Goal: Task Accomplishment & Management: Manage account settings

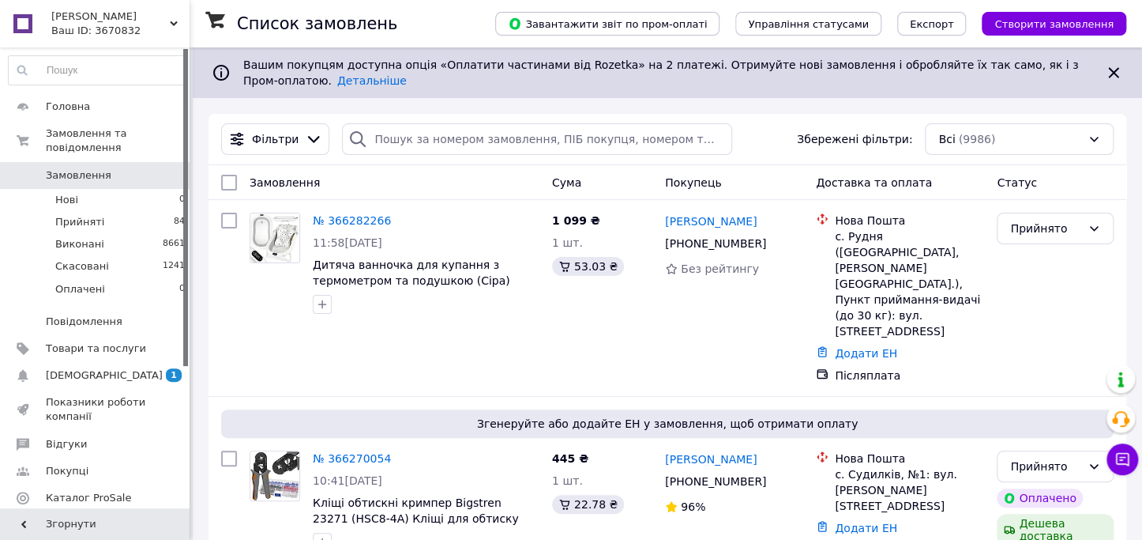
click at [123, 368] on span "[DEMOGRAPHIC_DATA]" at bounding box center [96, 375] width 100 height 14
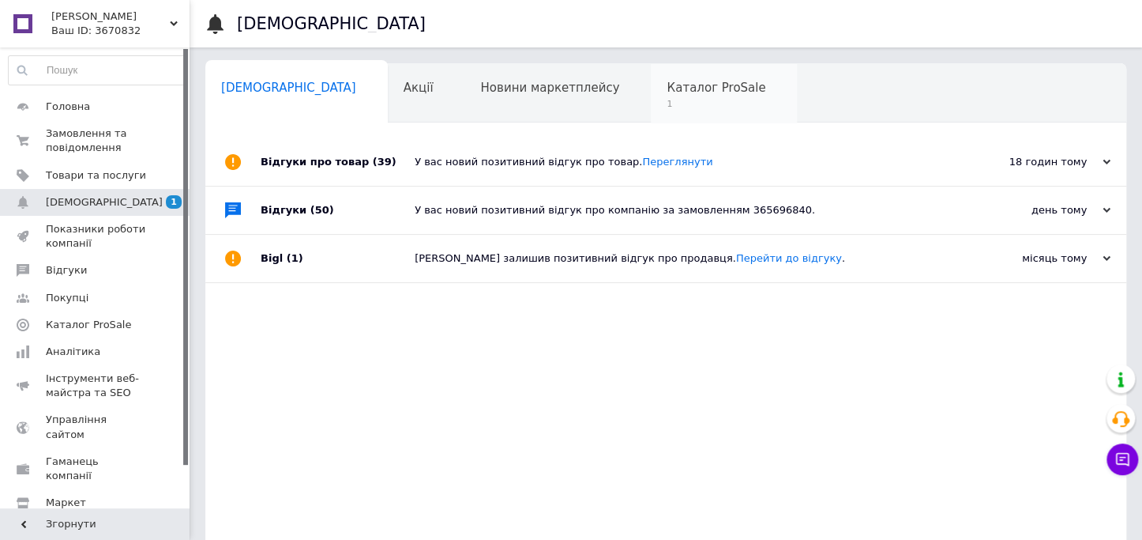
click at [651, 96] on div "Каталог ProSale 1" at bounding box center [724, 94] width 146 height 60
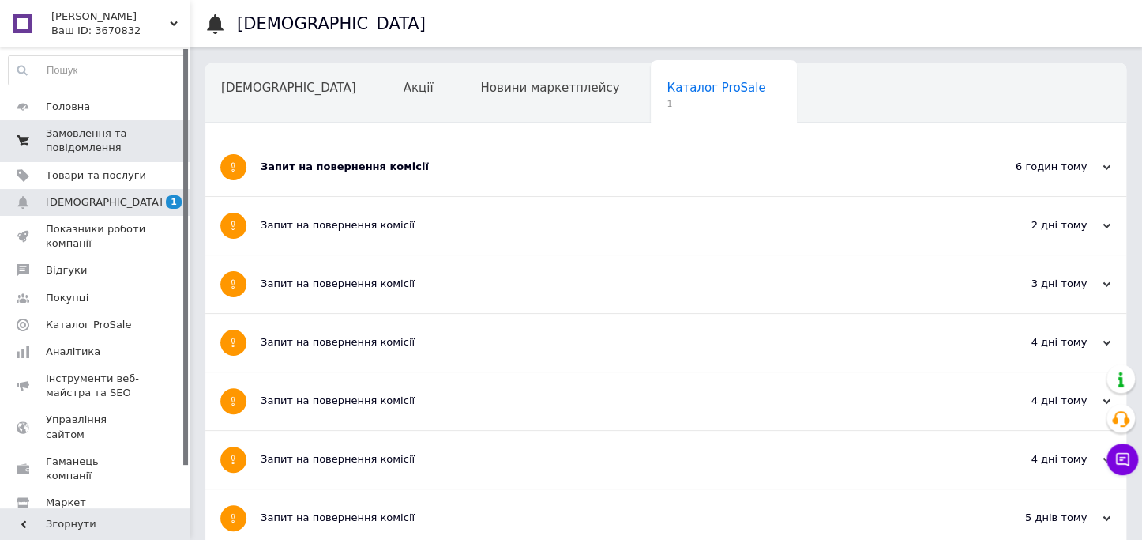
click at [102, 130] on span "Замовлення та повідомлення" at bounding box center [96, 140] width 100 height 28
